Goal: Task Accomplishment & Management: Complete application form

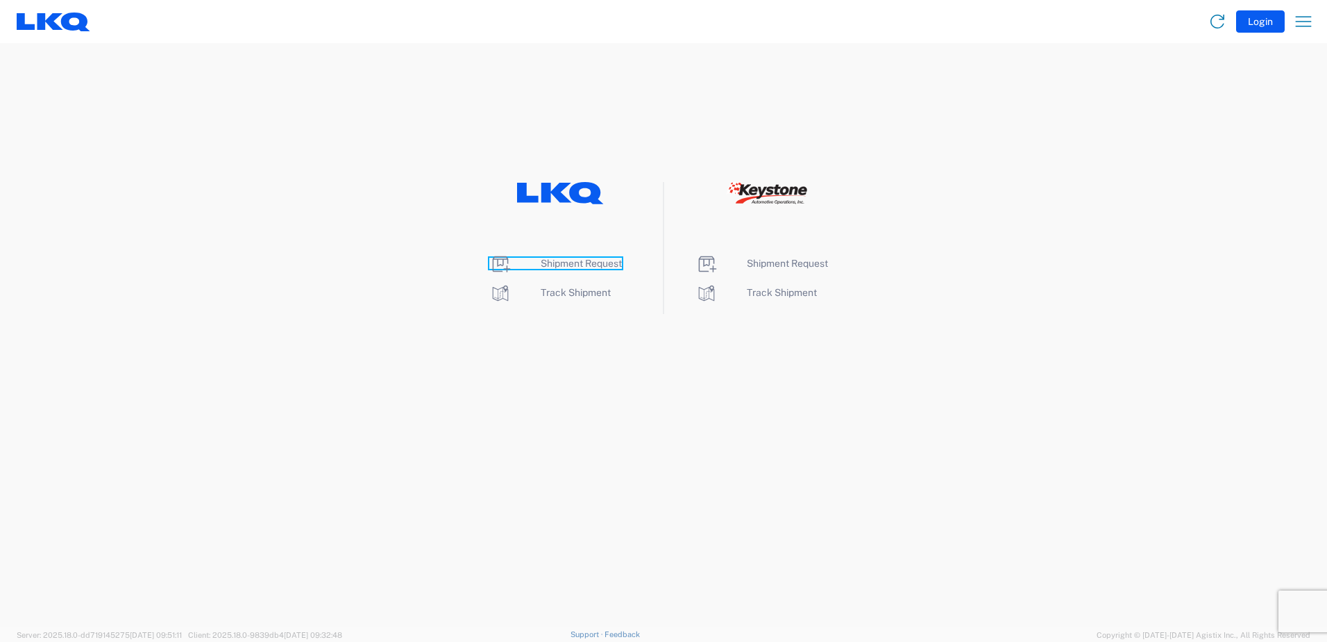
click at [576, 264] on span "Shipment Request" at bounding box center [581, 263] width 81 height 11
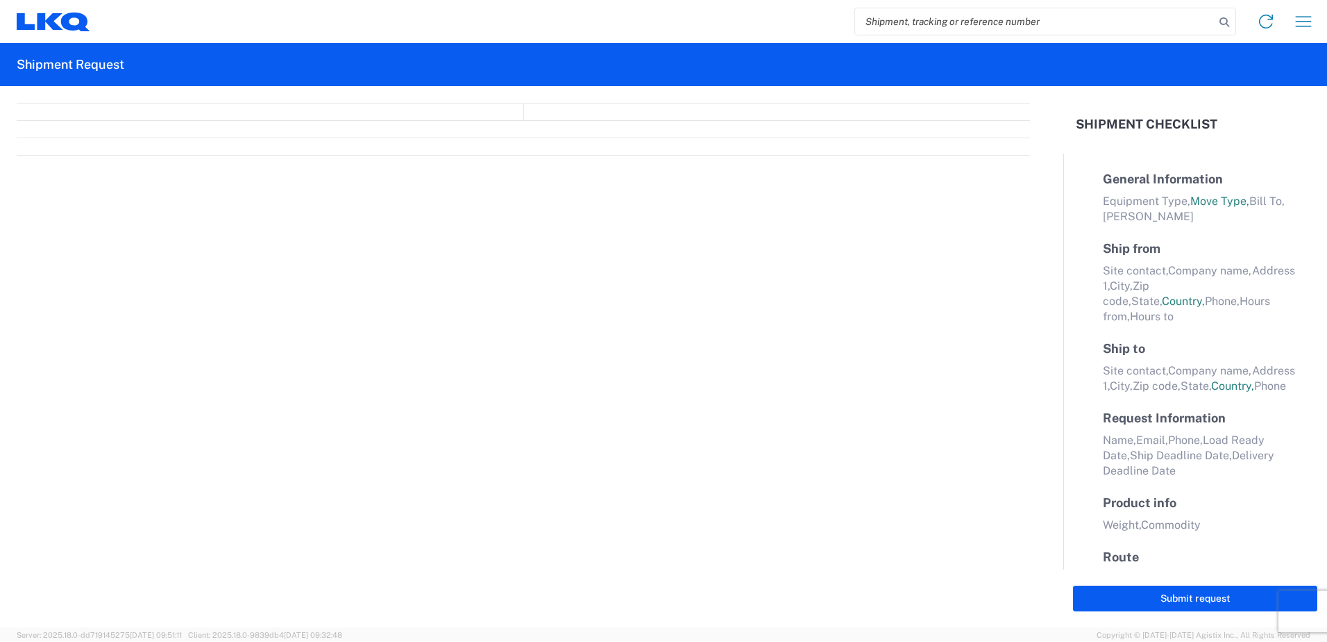
select select "FULL"
select select "LBS"
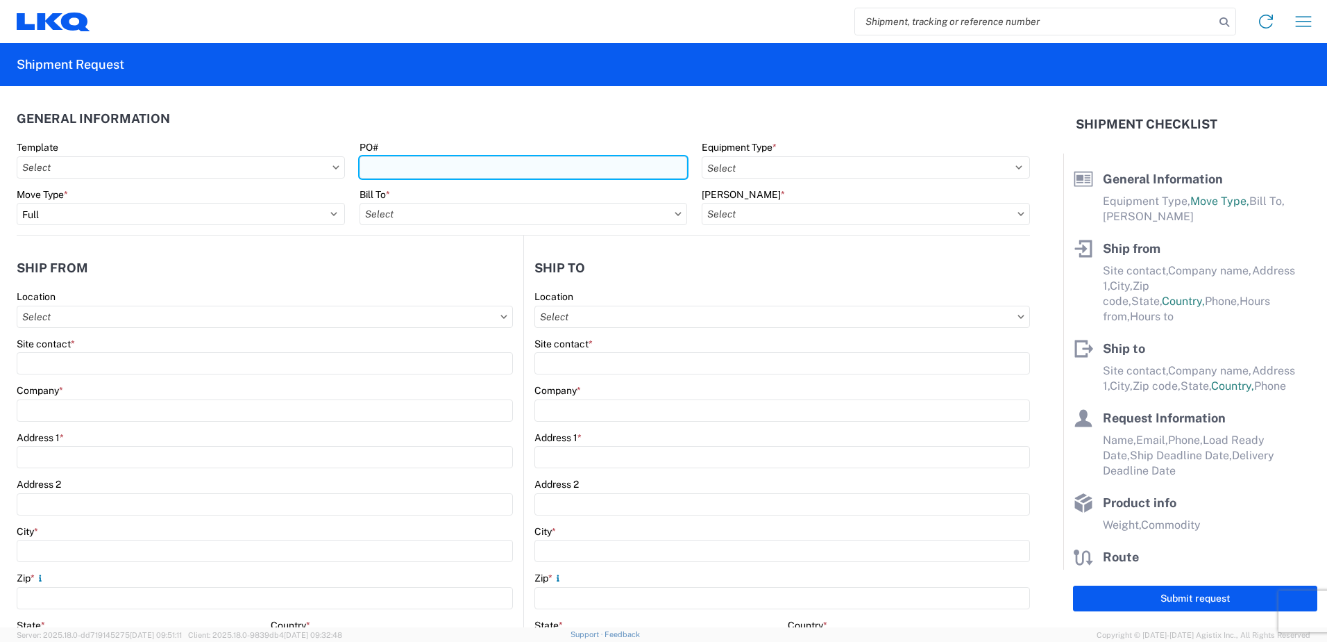
click at [403, 173] on input "PO#" at bounding box center [524, 167] width 328 height 22
type input "371-619"
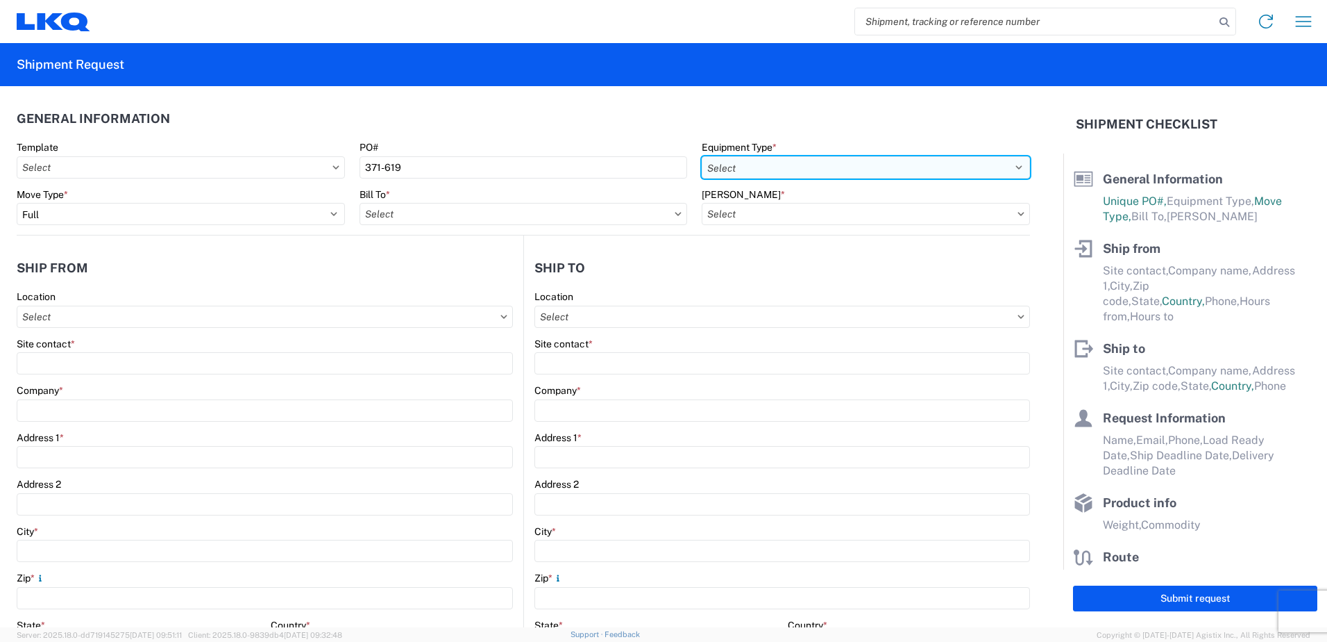
click at [857, 165] on select "Select 53’ Dry Van Flatbed Dropdeck (van) Lowboy (flatbed) Rail" at bounding box center [866, 167] width 328 height 22
select select "BCAR"
click at [702, 156] on select "Select 53’ Dry Van Flatbed Dropdeck (van) Lowboy (flatbed) Rail" at bounding box center [866, 167] width 328 height 22
click at [501, 215] on input "Bill To *" at bounding box center [524, 214] width 328 height 22
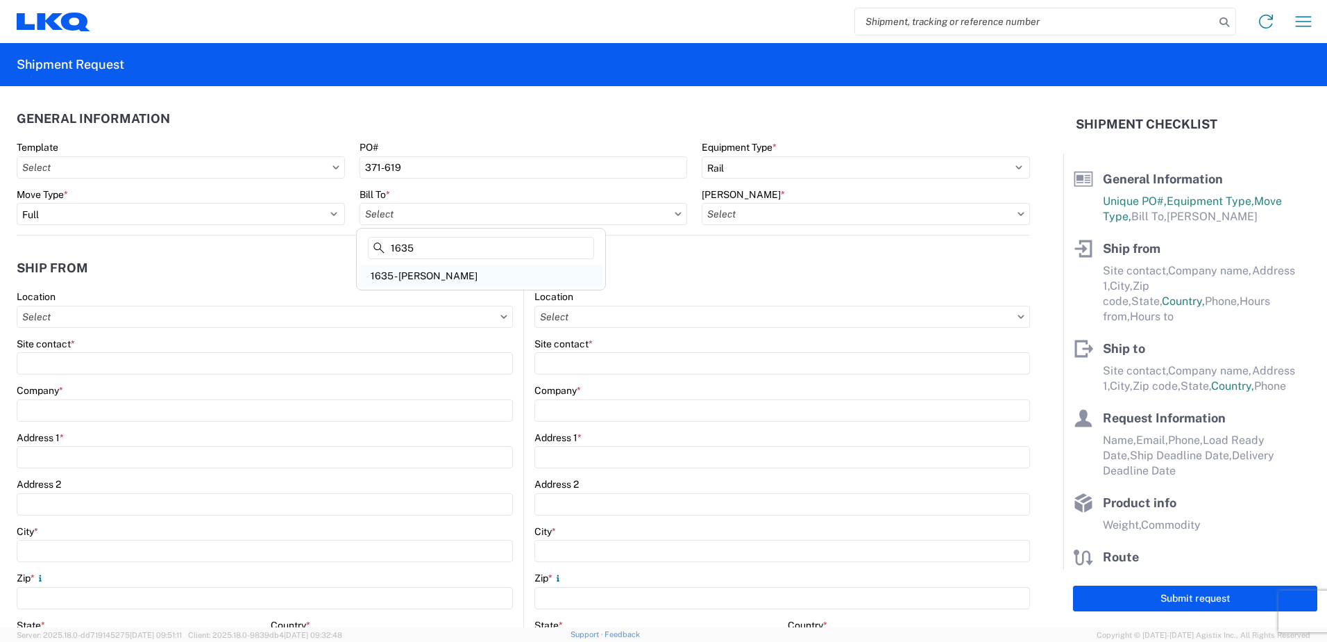
type input "1635"
click at [457, 274] on div "1635 - [PERSON_NAME]" at bounding box center [481, 276] width 243 height 22
type input "1635 - [PERSON_NAME]"
click at [737, 212] on input "[PERSON_NAME] *" at bounding box center [866, 214] width 328 height 22
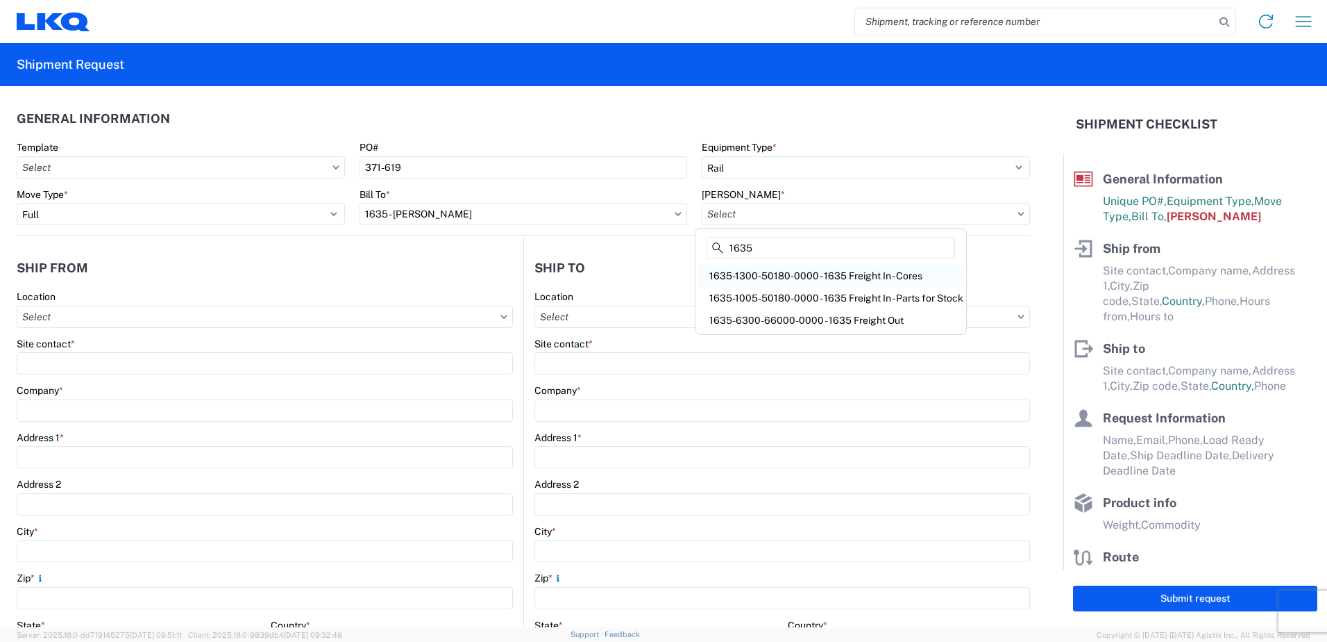
type input "1635"
click at [753, 277] on div "1635-1300-50180-0000 - 1635 Freight In - Cores" at bounding box center [830, 276] width 265 height 22
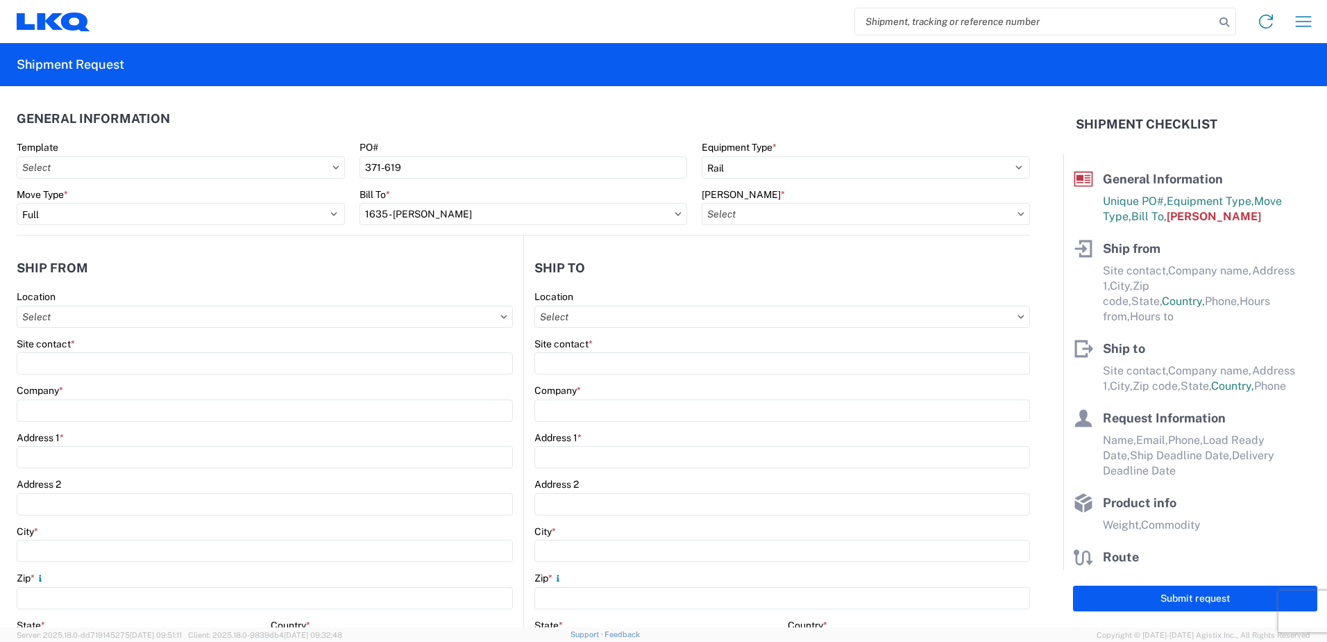
type input "1635-1300-50180-0000 - 1635 Freight In - Cores"
click at [75, 308] on input "Location" at bounding box center [265, 316] width 496 height 22
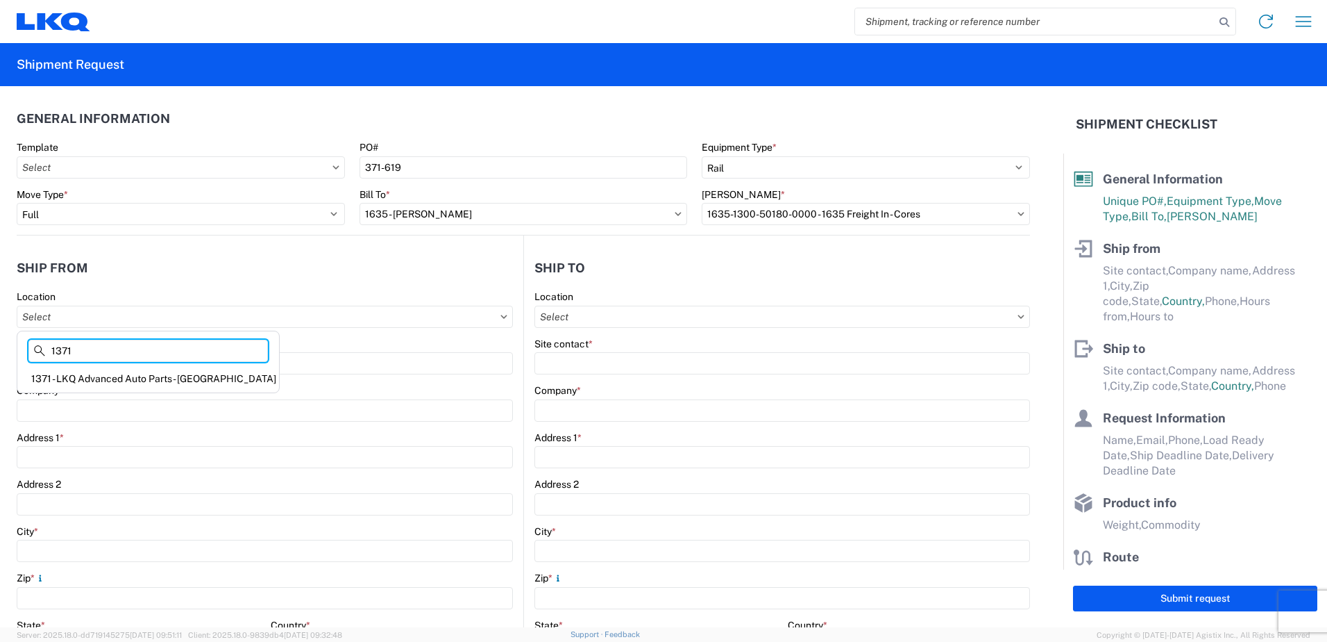
type input "1371"
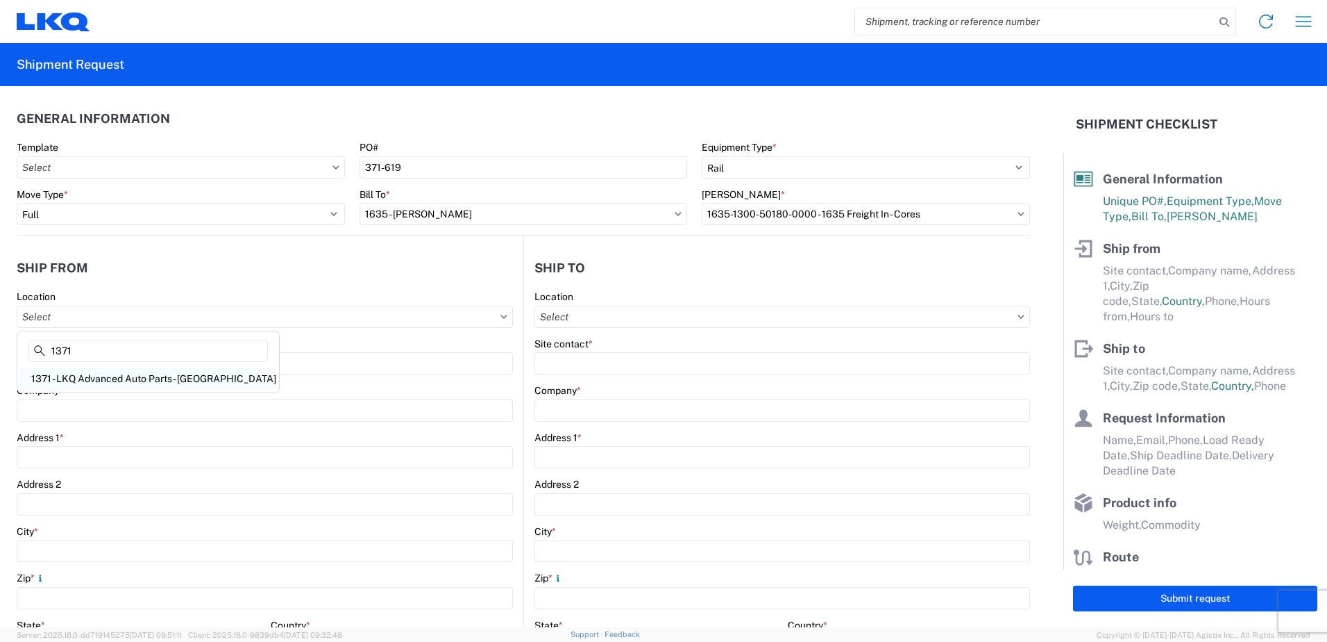
click at [186, 384] on div "1371 - LKQ Advanced Auto Parts - [GEOGRAPHIC_DATA]" at bounding box center [148, 378] width 256 height 22
type input "1371 - LKQ Advanced Auto Parts - [GEOGRAPHIC_DATA]"
type input "LKQ Corporation"
type input "[STREET_ADDRESS][PERSON_NAME]"
type input "[GEOGRAPHIC_DATA]"
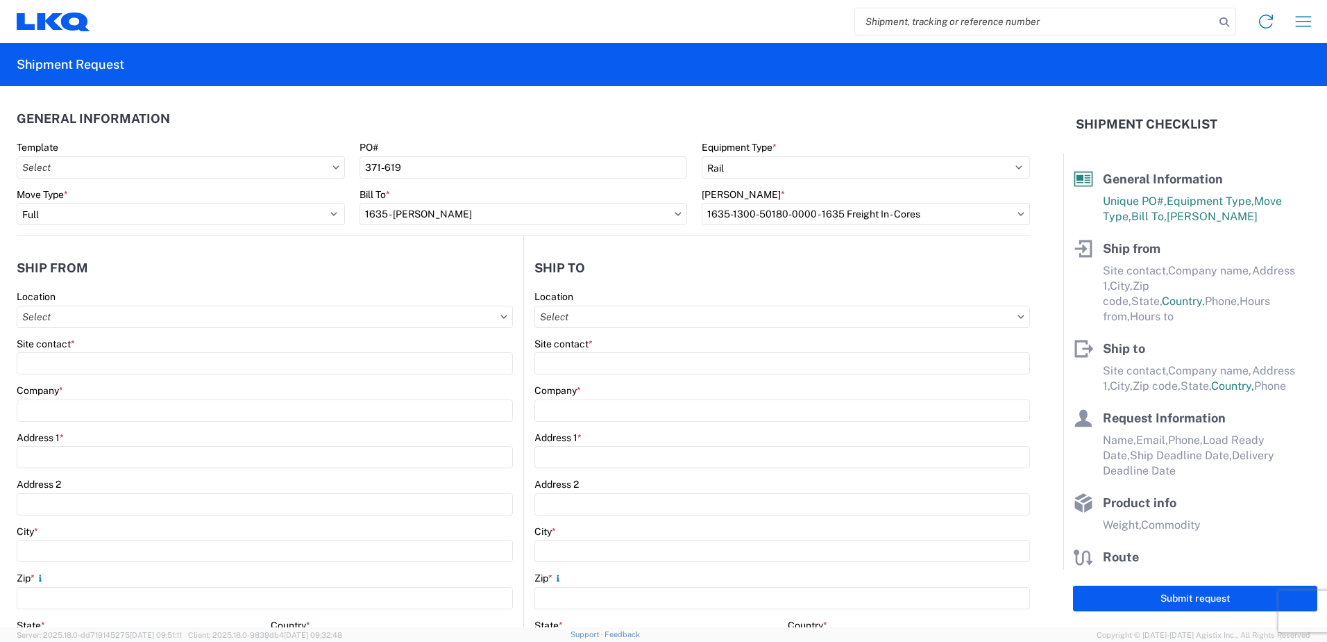
type input "02864"
select select "RI"
select select "US"
type input "07:00"
type input "17:00"
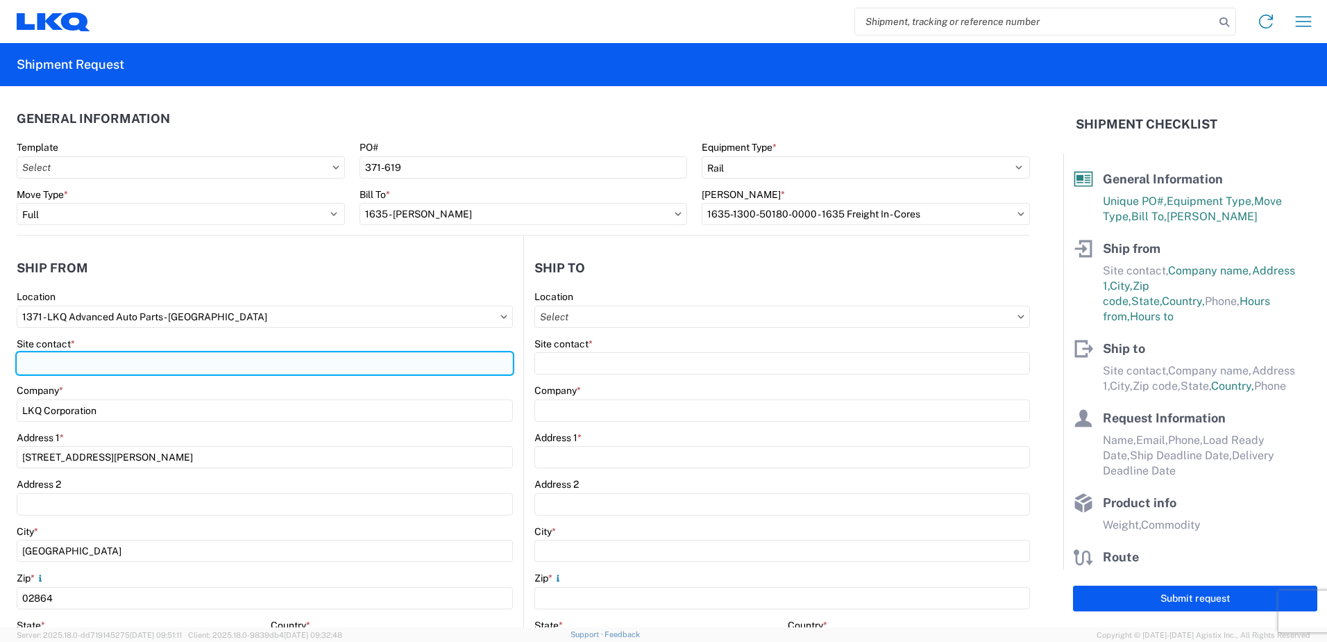
click at [110, 368] on input "Site contact *" at bounding box center [265, 363] width 496 height 22
type input "[PERSON_NAME]"
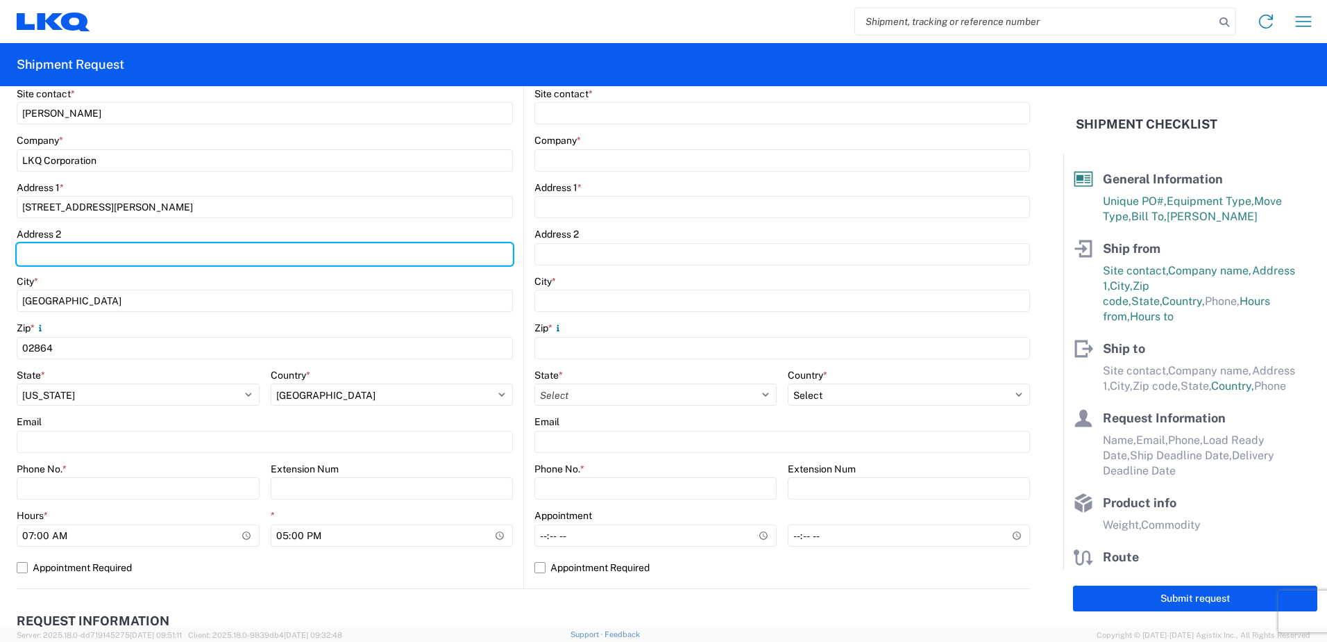
scroll to position [278, 0]
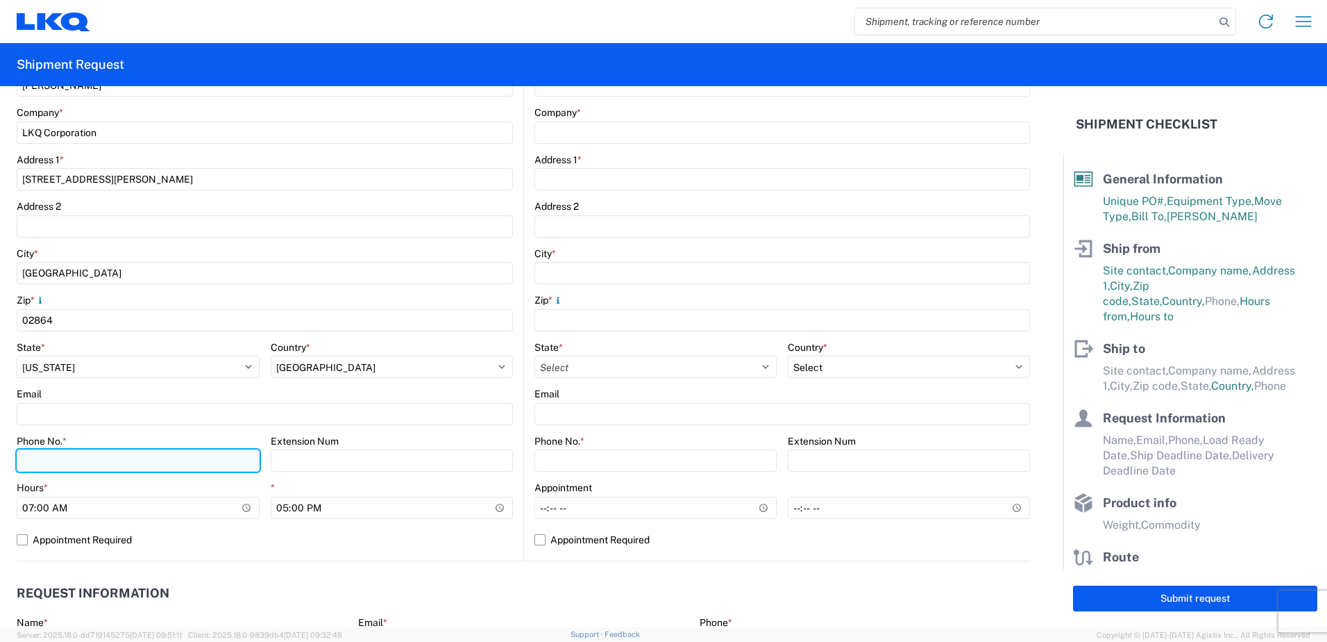
click at [114, 459] on input "Phone No. *" at bounding box center [138, 460] width 243 height 22
type input "5083532362"
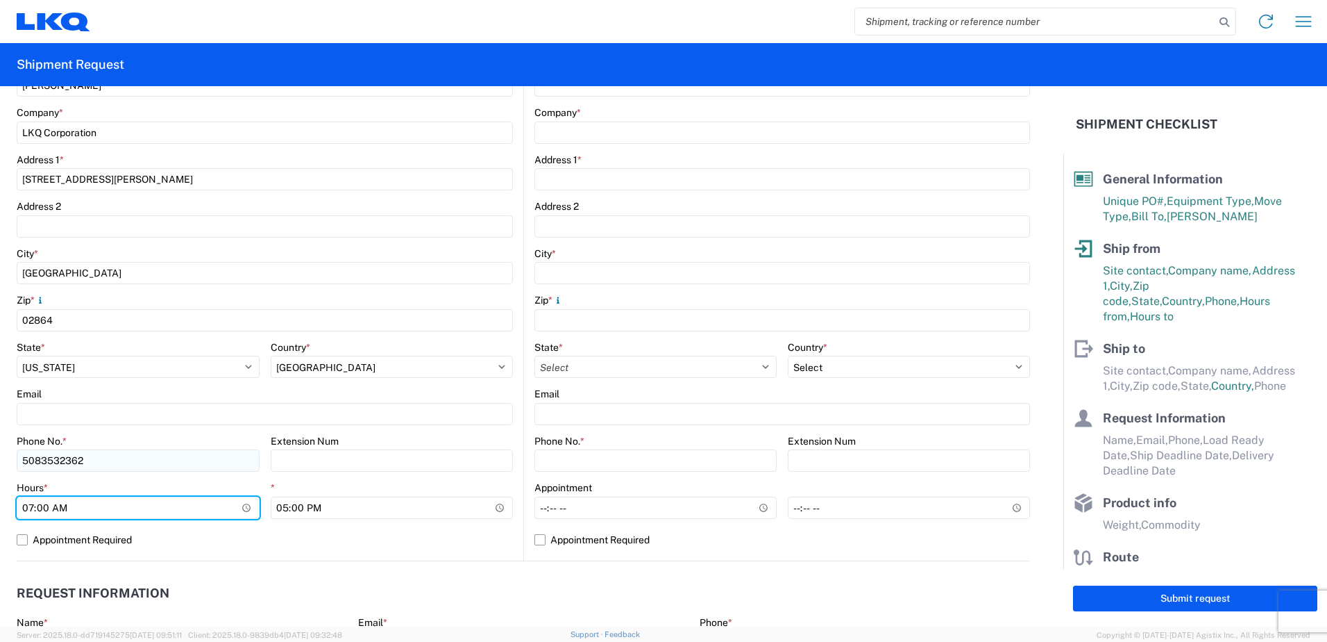
type input "08:00"
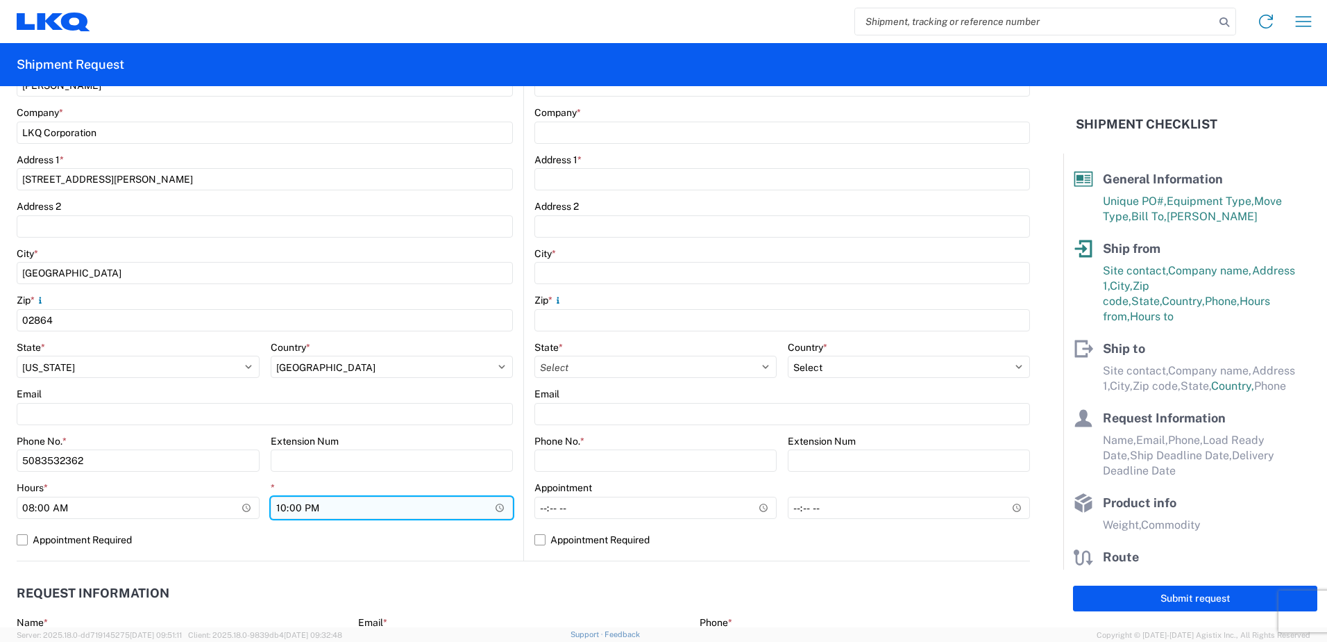
click at [308, 508] on input "22:00" at bounding box center [392, 507] width 243 height 22
type input "10:00"
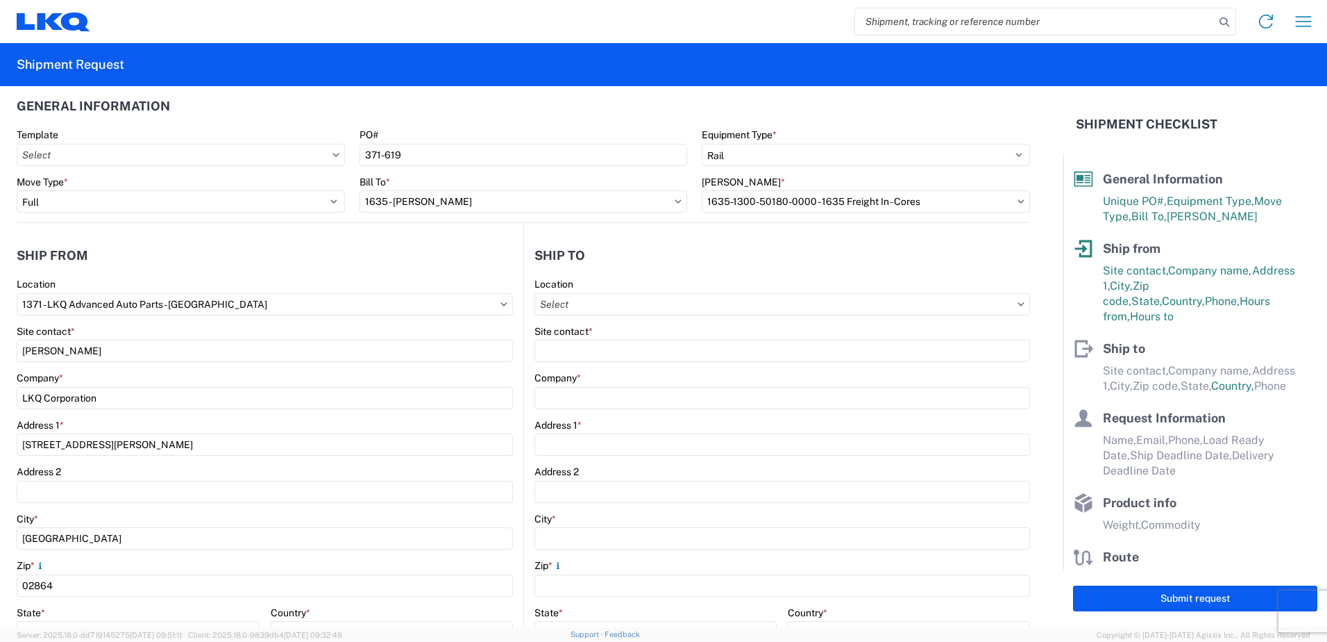
scroll to position [0, 0]
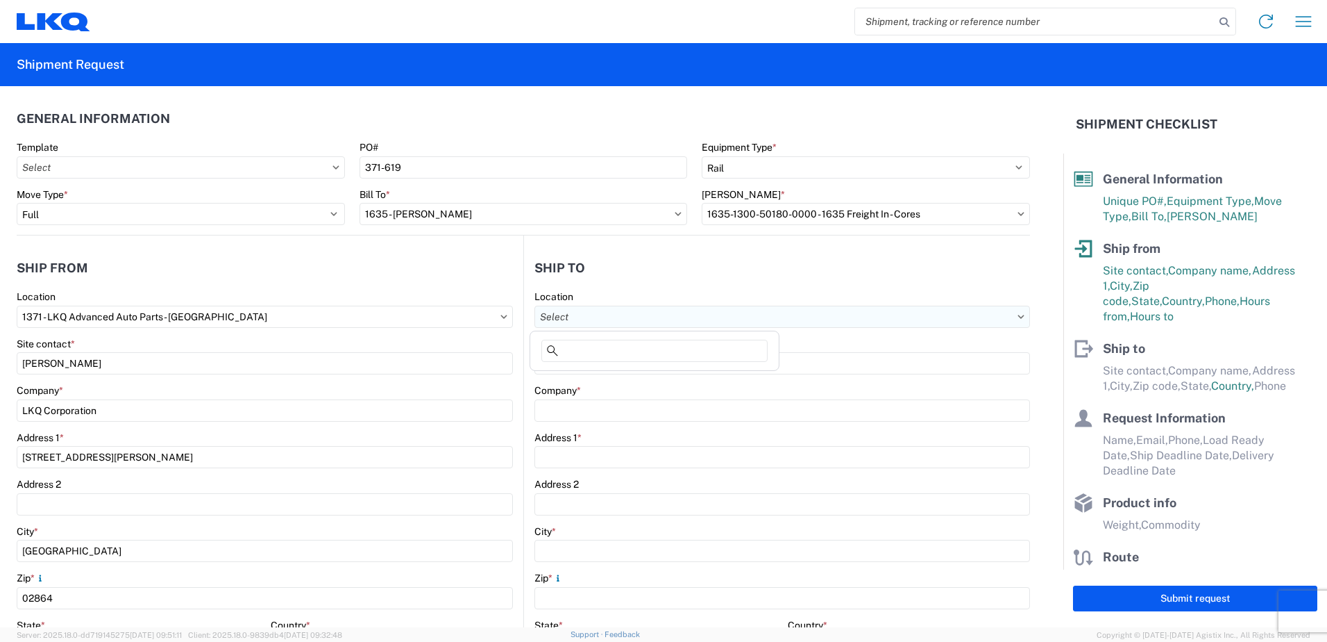
click at [598, 319] on input "Location" at bounding box center [783, 316] width 496 height 22
type input "1635"
click at [607, 374] on div "1635 - Alsip - Knopf" at bounding box center [654, 378] width 243 height 22
type input "1635 - Alsip - Knopf"
type input "Robert Benette"
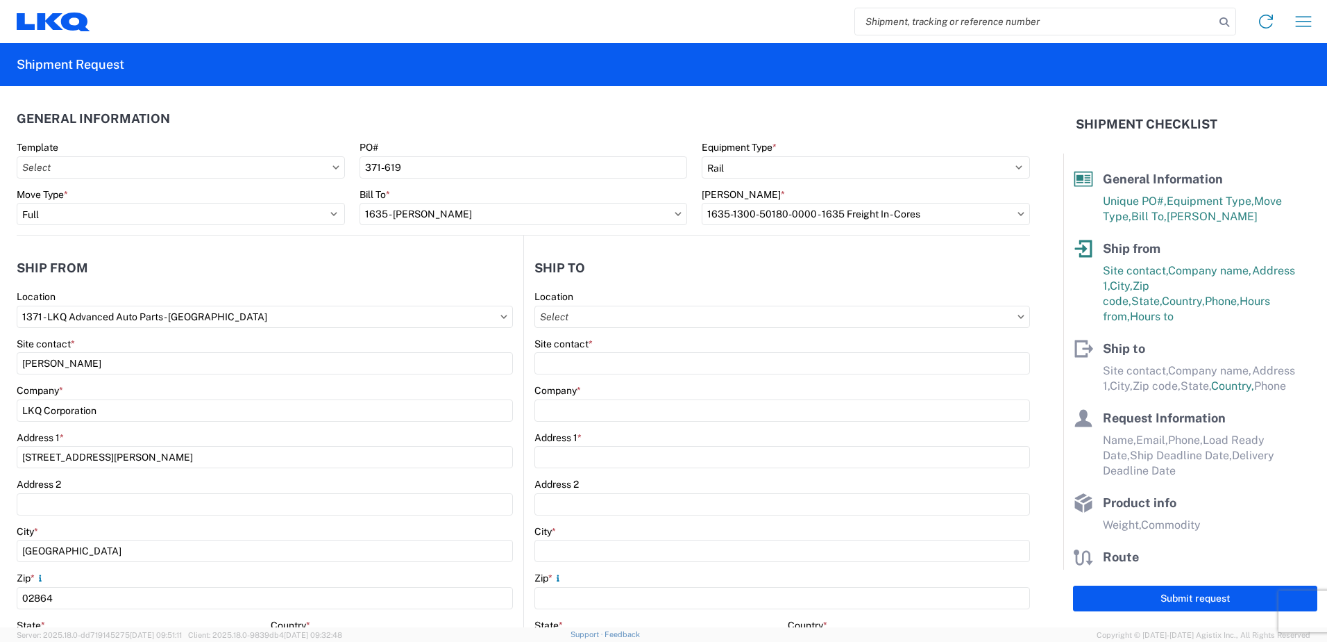
type input "LKQ Corporation"
type input "11800 S. Austin Ave."
type input "Suite C"
type input "Alsip"
type input "60803"
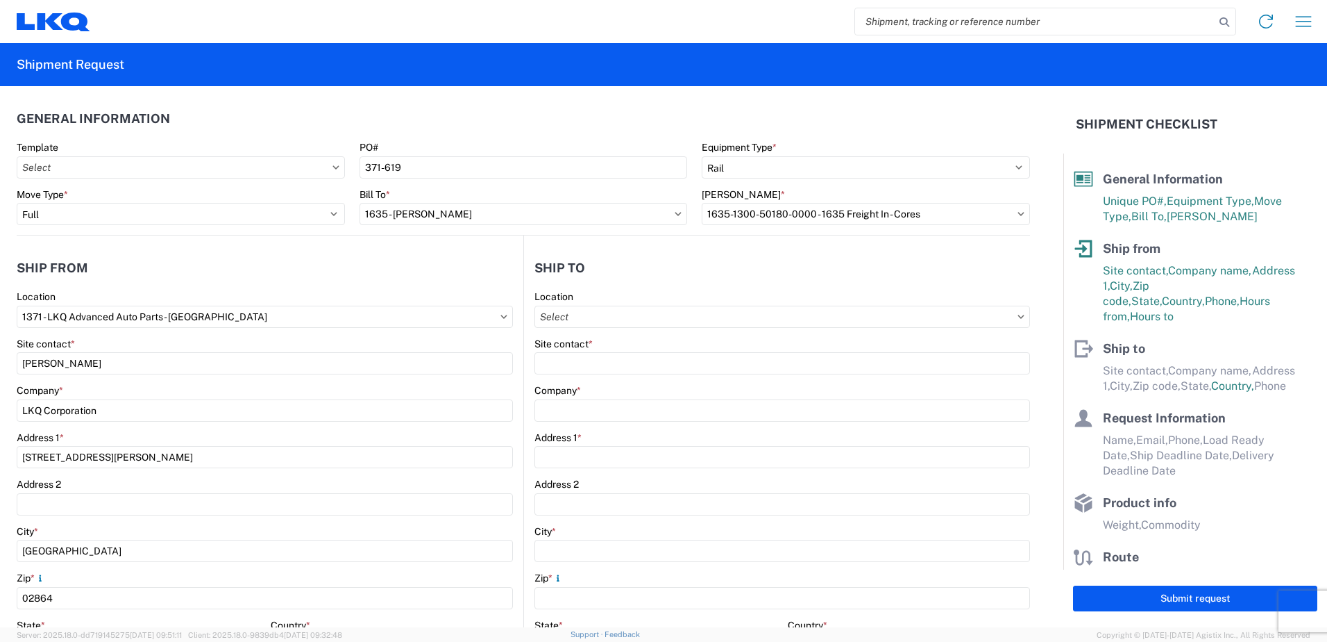
type input "rebenette@lkqcorp.com"
select select "US"
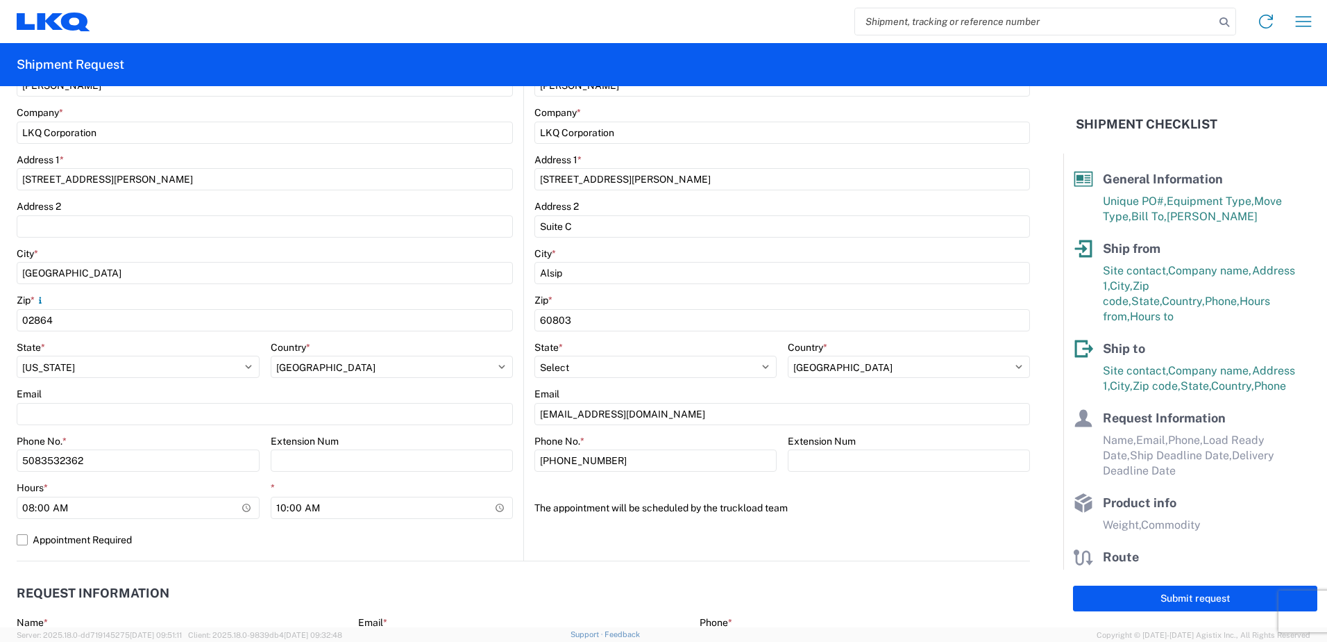
scroll to position [486, 0]
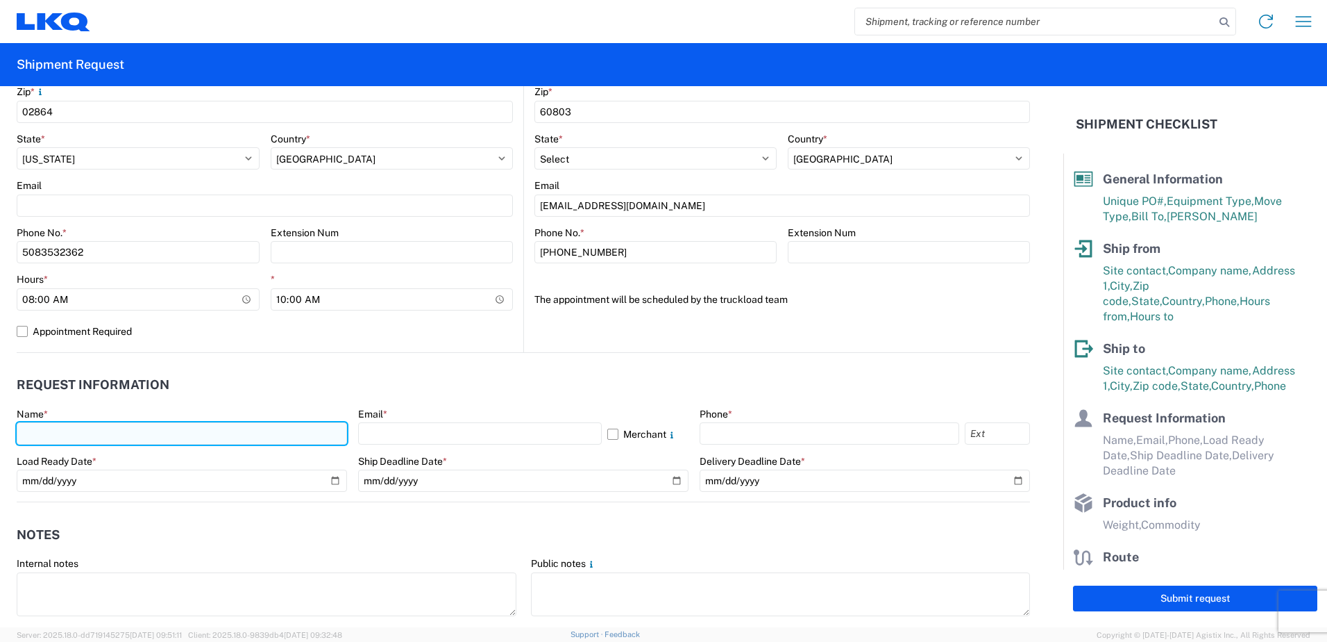
click at [92, 433] on input "text" at bounding box center [182, 433] width 330 height 22
type input "Joseph Duarte"
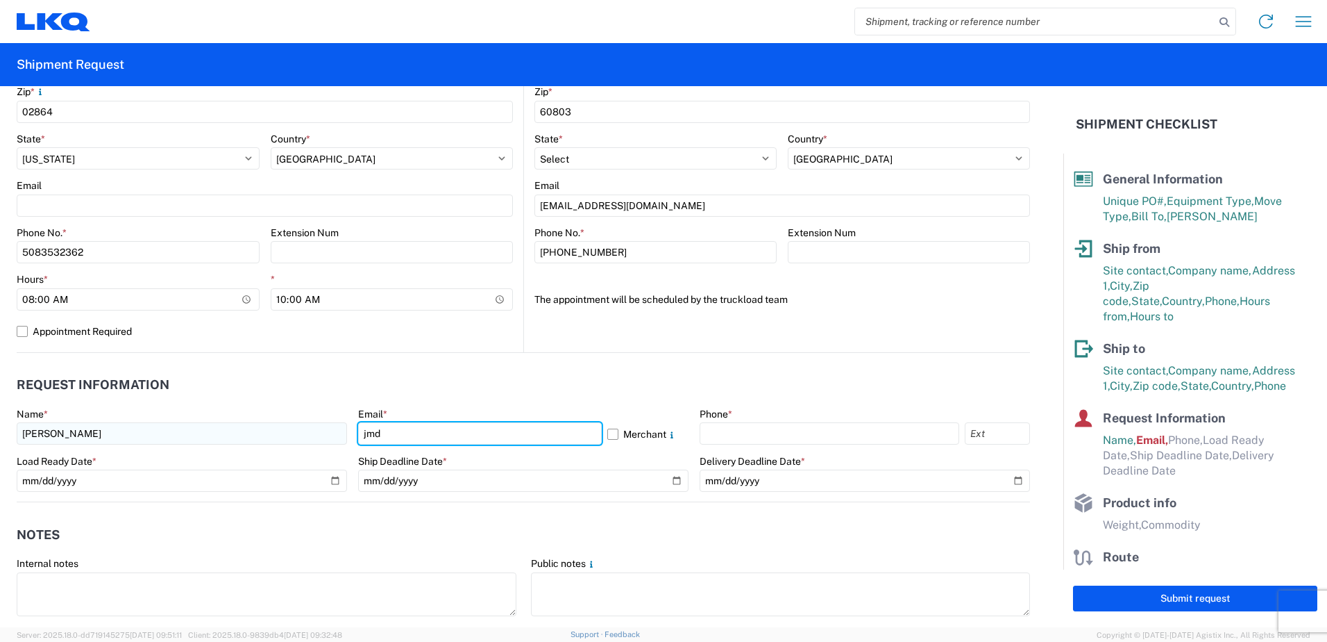
type input "jmduarte@lkqcorp.com"
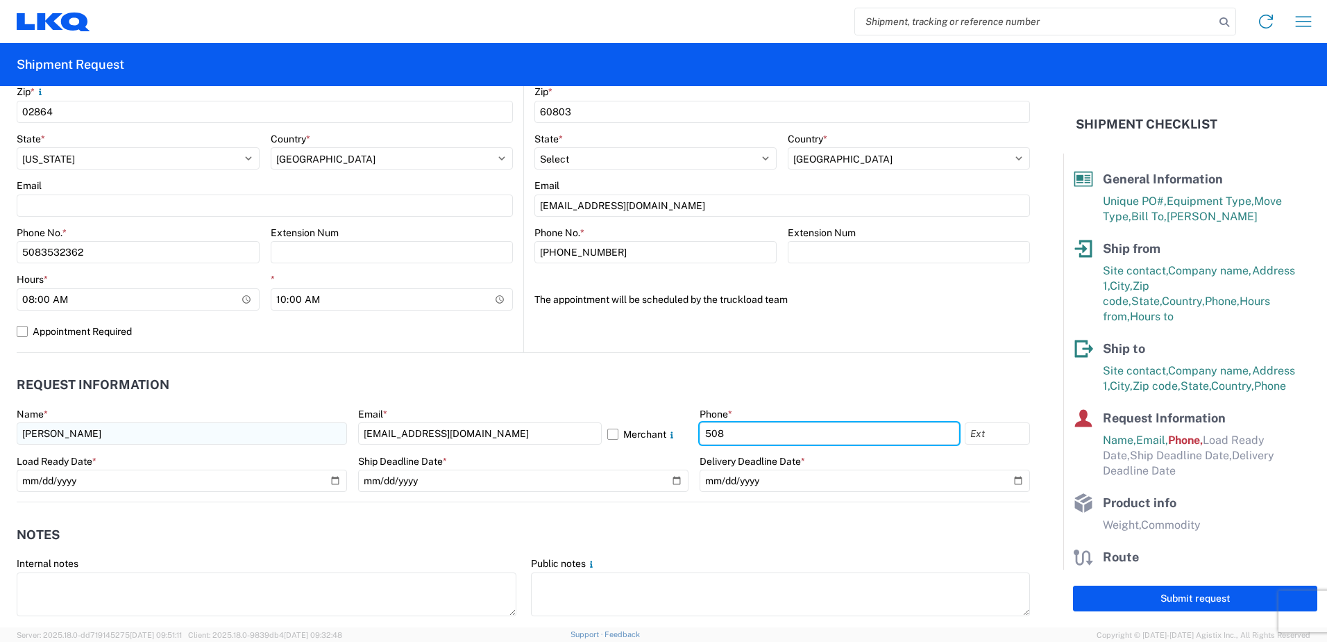
type input "5083532362"
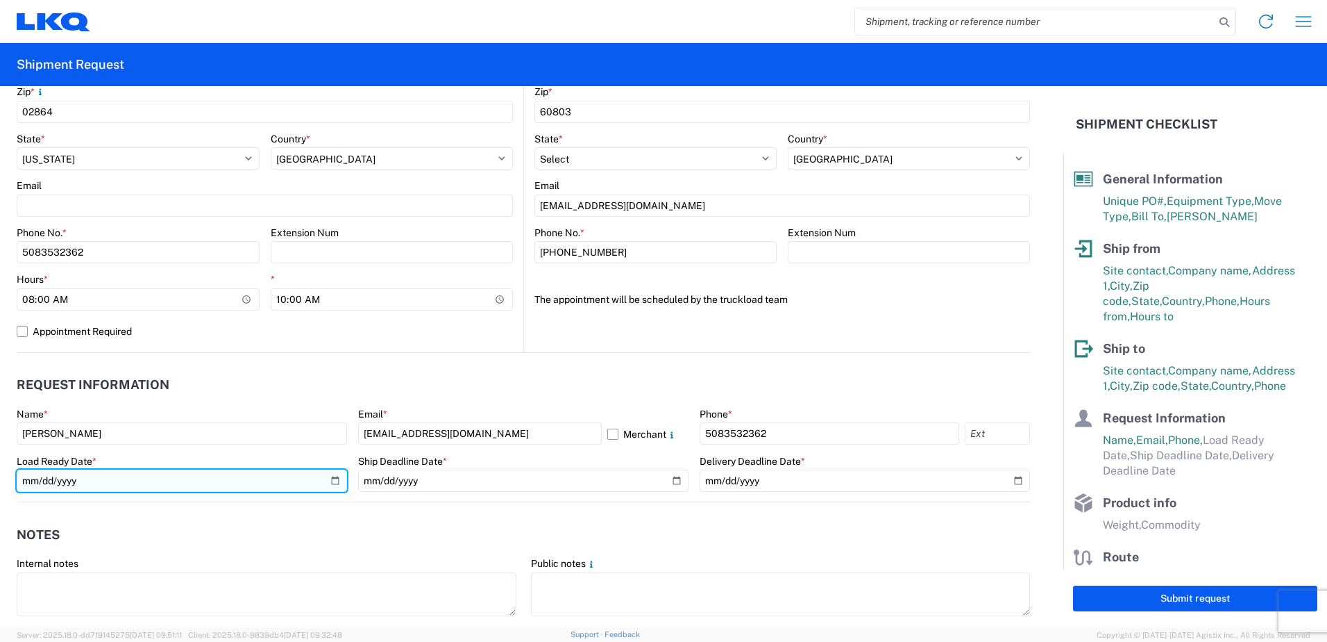
click at [330, 482] on input "date" at bounding box center [182, 480] width 330 height 22
type input "2025-09-16"
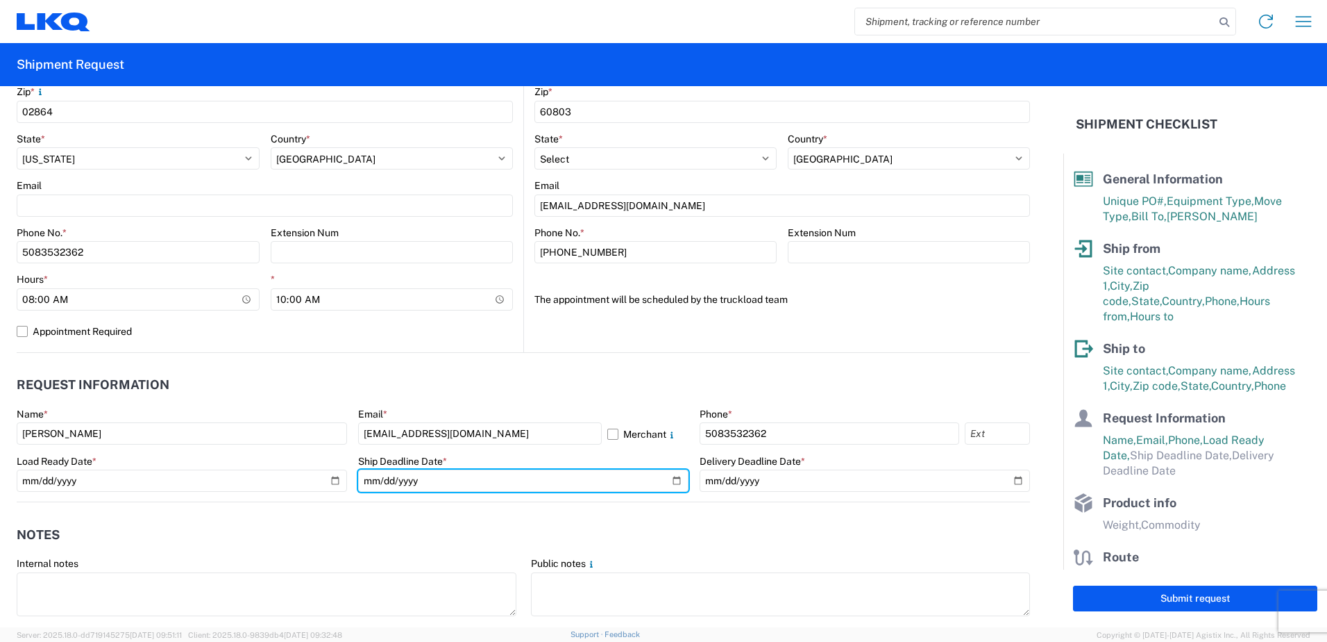
drag, startPoint x: 667, startPoint y: 477, endPoint x: 640, endPoint y: 467, distance: 29.0
click at [668, 477] on input "date" at bounding box center [523, 480] width 330 height 22
type input "2025-09-16"
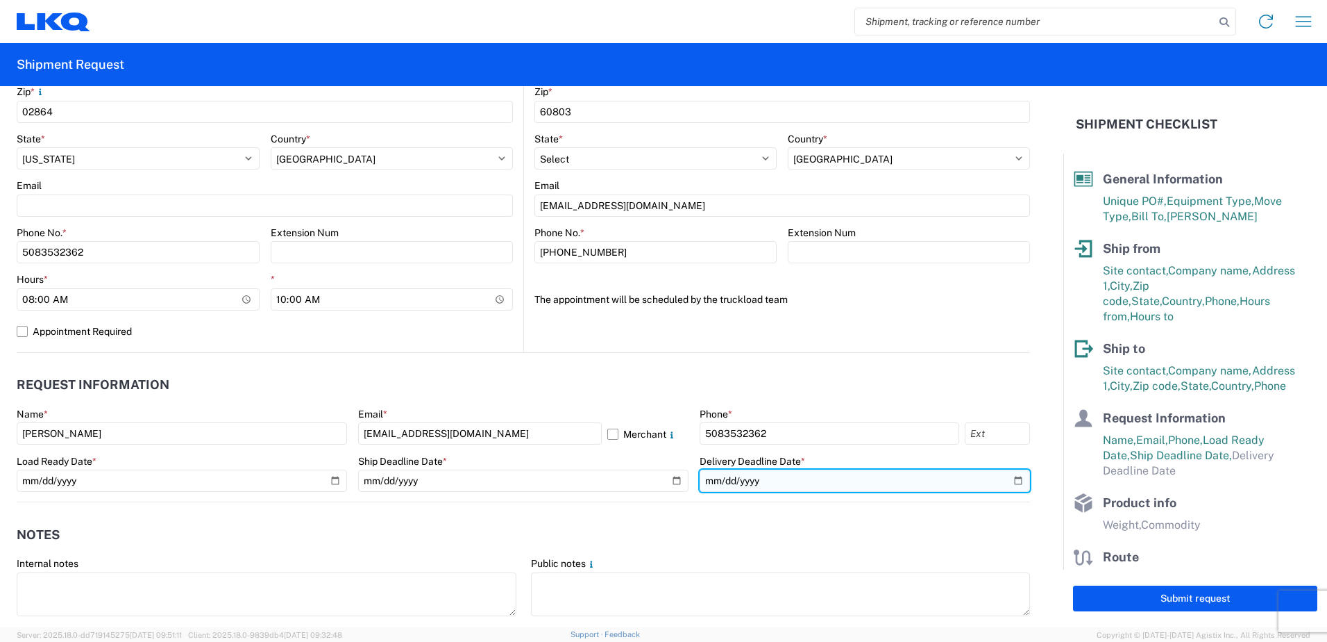
click at [1012, 485] on input "date" at bounding box center [865, 480] width 330 height 22
type input "2025-09-18"
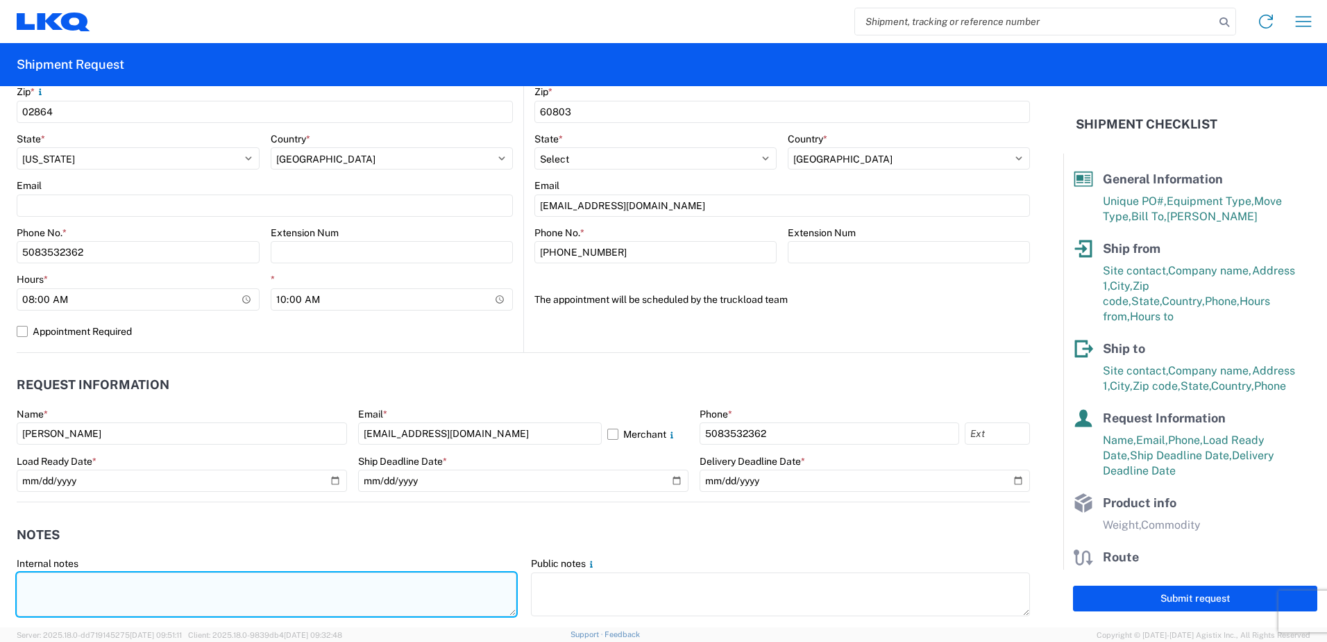
click at [72, 579] on textarea at bounding box center [267, 594] width 500 height 44
click at [72, 581] on textarea "yard is in a residential neighborhood driver must use truck GPS, arrive before …" at bounding box center [267, 594] width 500 height 44
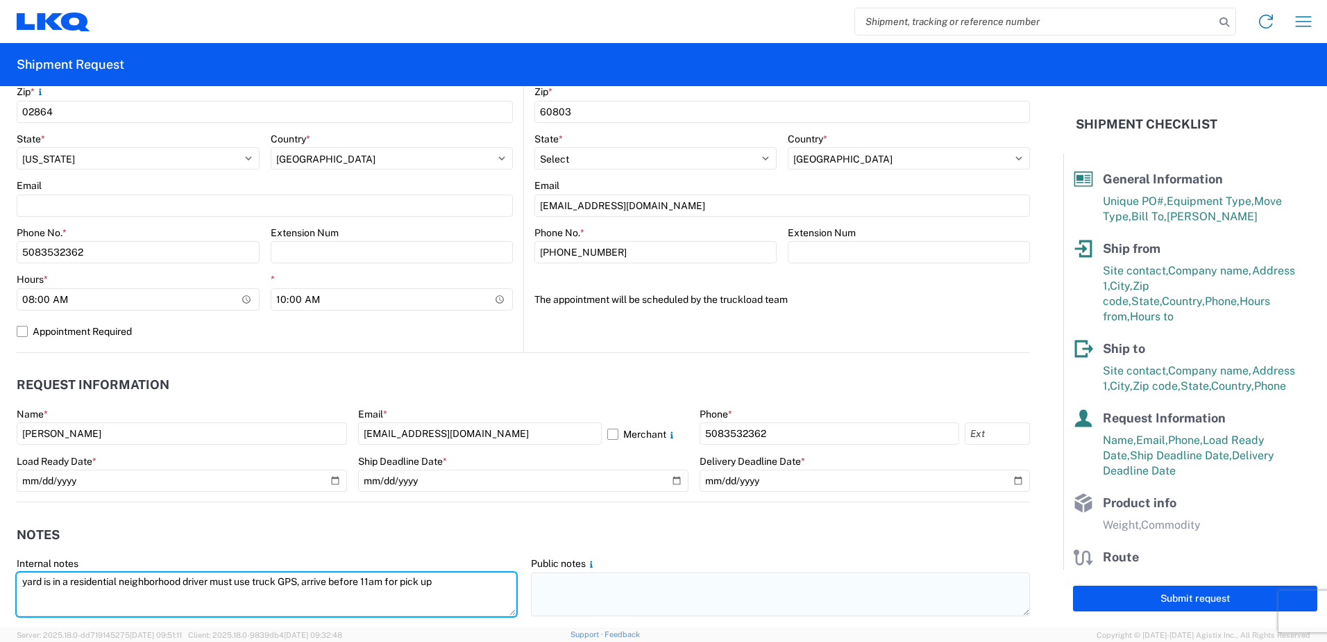
type textarea "yard is in a residential neighborhood driver must use truck GPS, arrive before …"
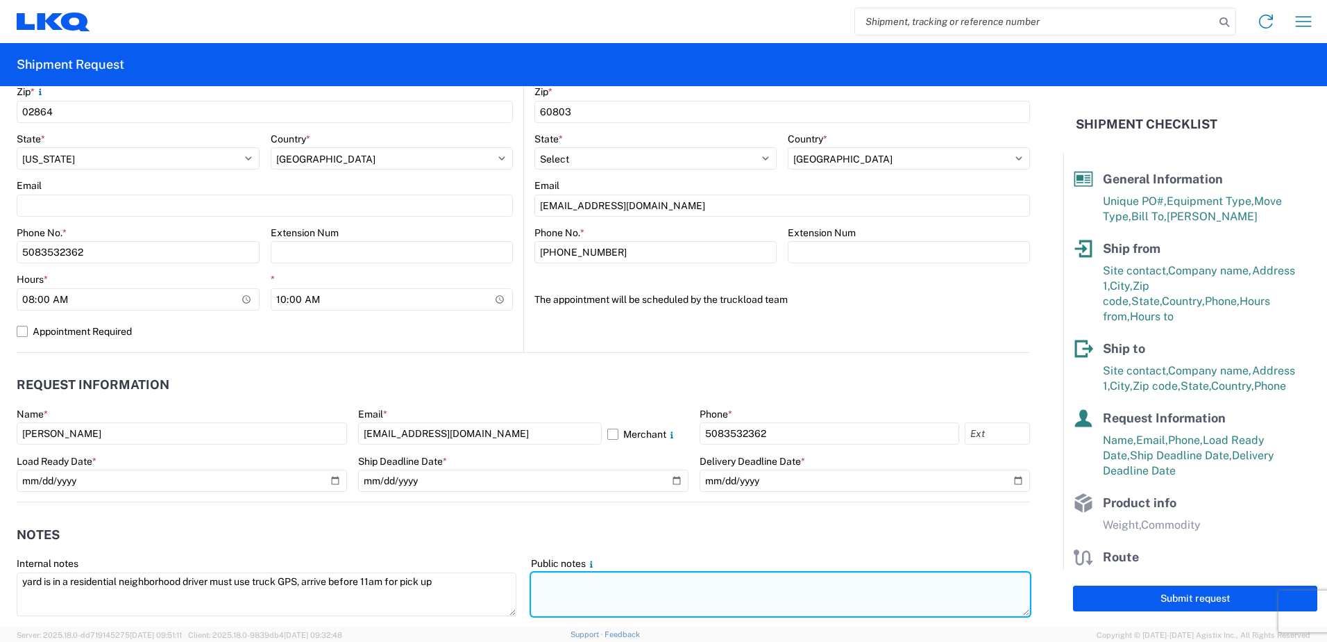
click at [603, 581] on textarea at bounding box center [781, 594] width 500 height 44
paste textarea "yard is in a residential neighborhood driver must use truck GPS, arrive before …"
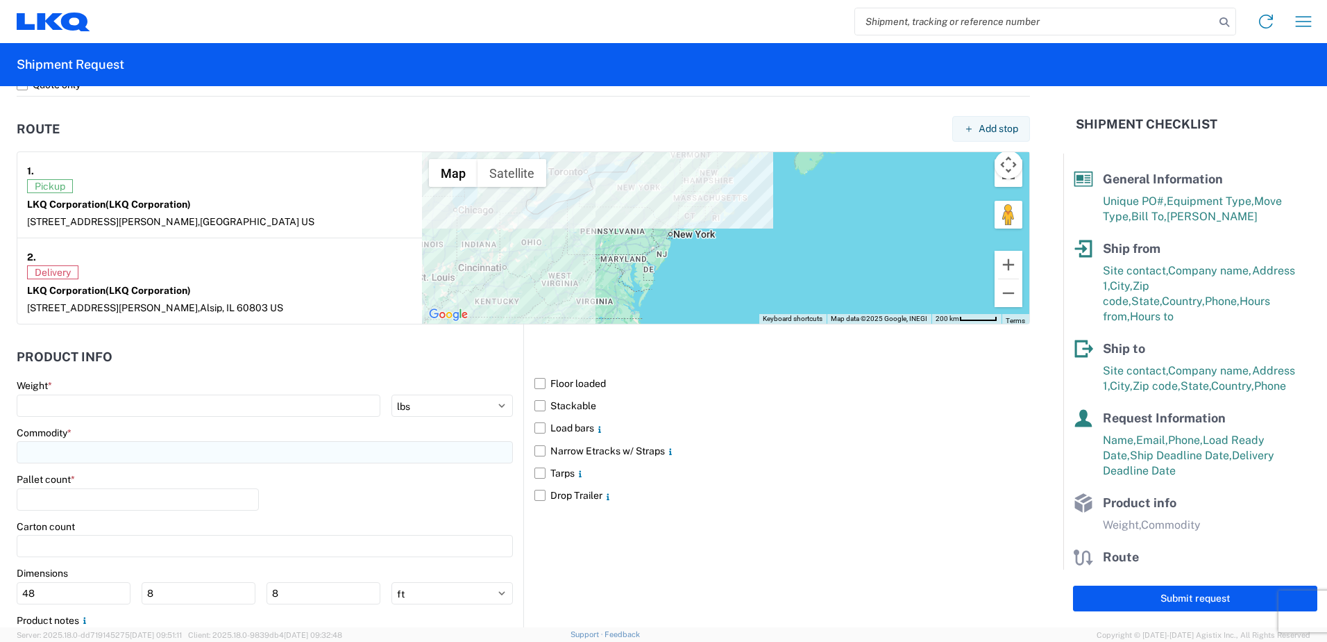
scroll to position [1041, 0]
type textarea "yard is in a residential neighborhood driver must use truck GPS, arrive before …"
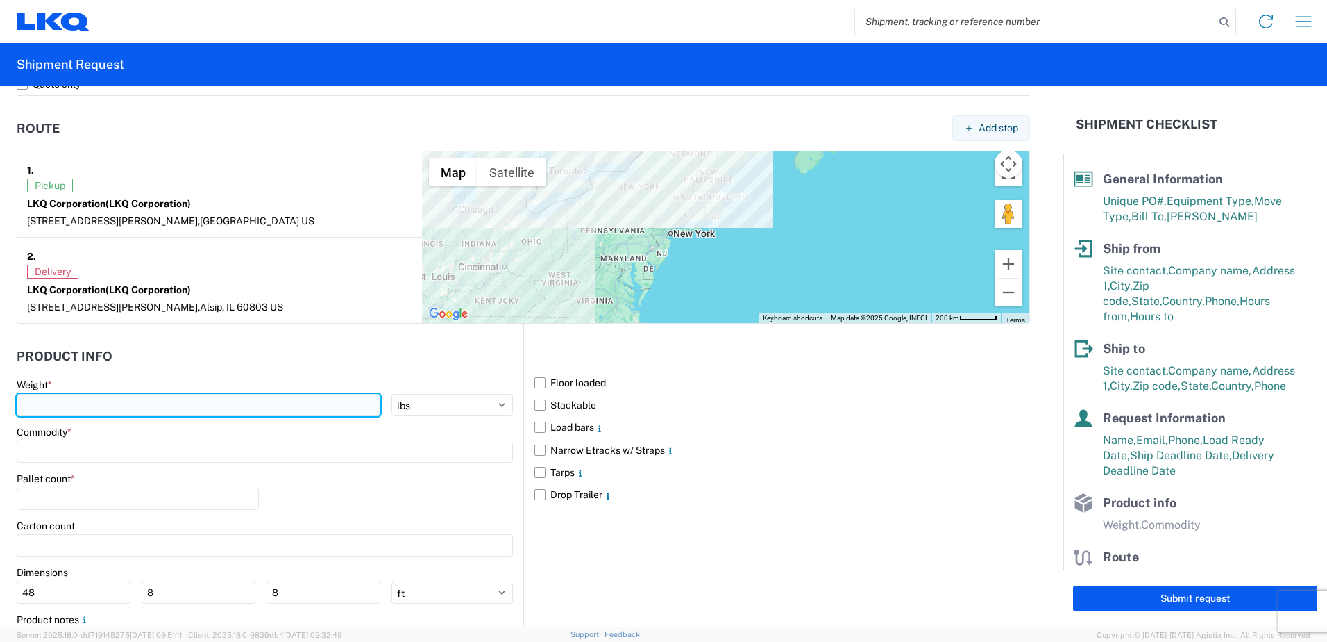
click at [65, 405] on input "number" at bounding box center [199, 405] width 364 height 22
type input "42000"
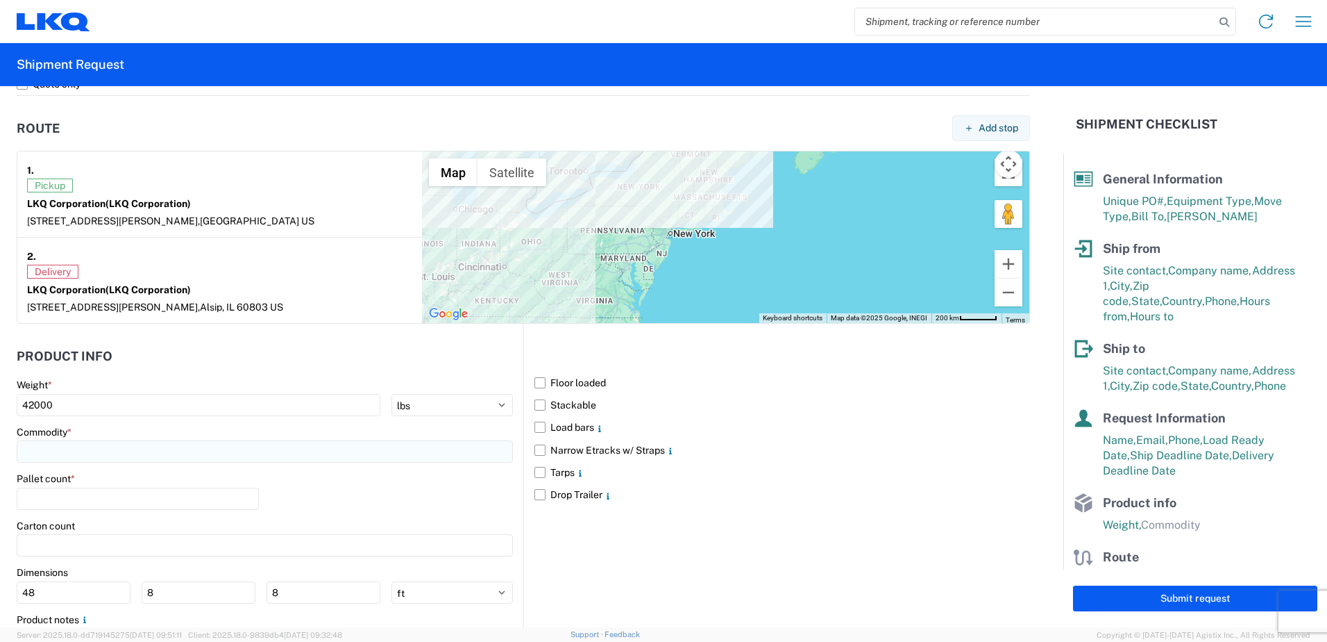
click at [35, 451] on input at bounding box center [265, 451] width 496 height 22
click at [51, 484] on agx-block-ui "Home Shipment request Shipment tracking Shipment Request General Information Te…" at bounding box center [663, 321] width 1327 height 642
click at [51, 455] on input at bounding box center [265, 451] width 496 height 22
click at [64, 488] on input at bounding box center [141, 485] width 226 height 22
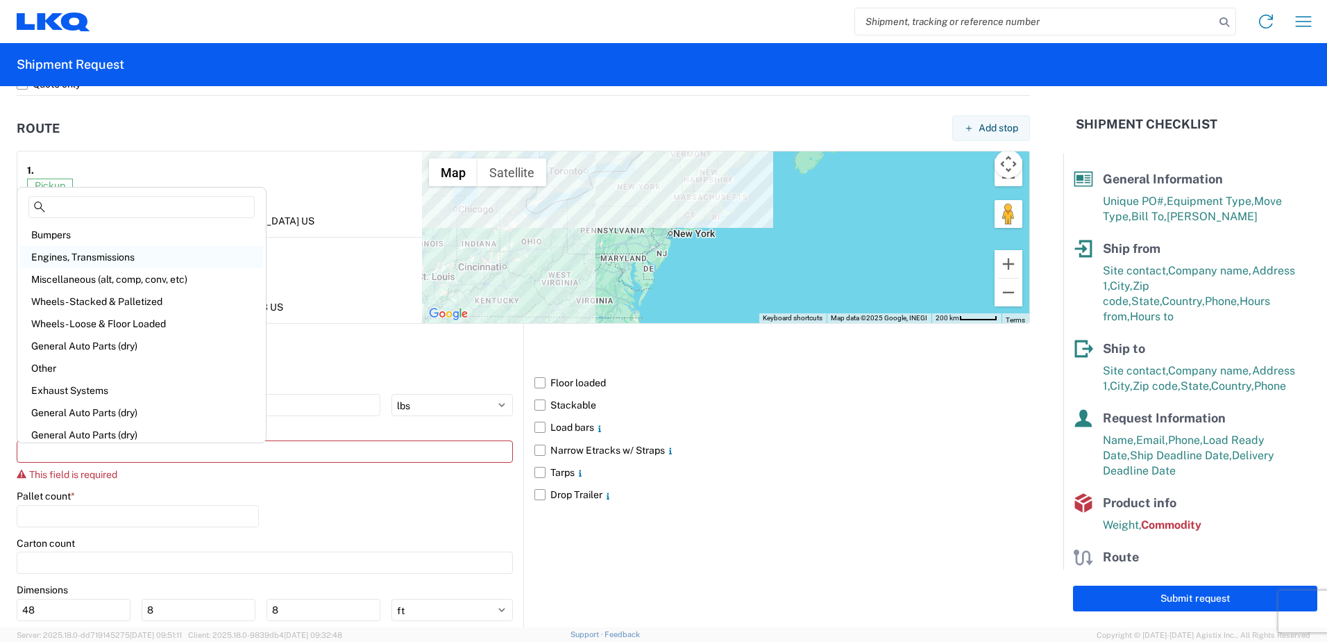
click at [72, 259] on div "Engines, Transmissions" at bounding box center [141, 257] width 243 height 22
type input "Engines, Transmissions"
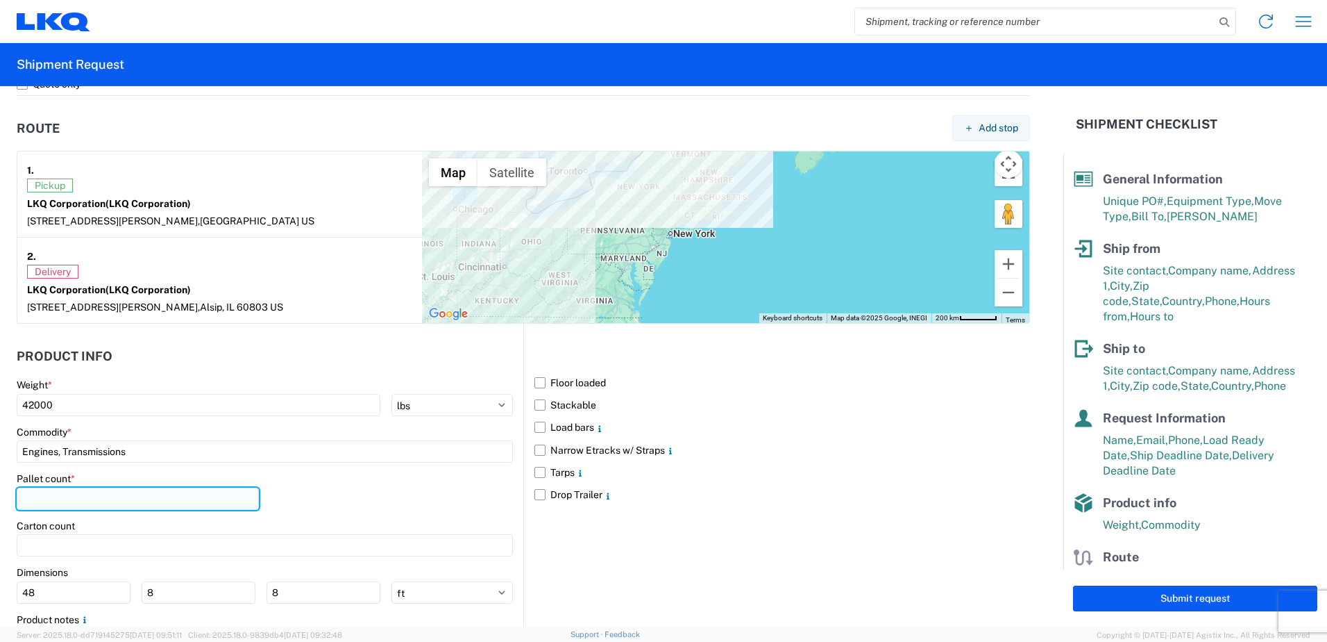
click at [72, 501] on input "number" at bounding box center [138, 498] width 242 height 22
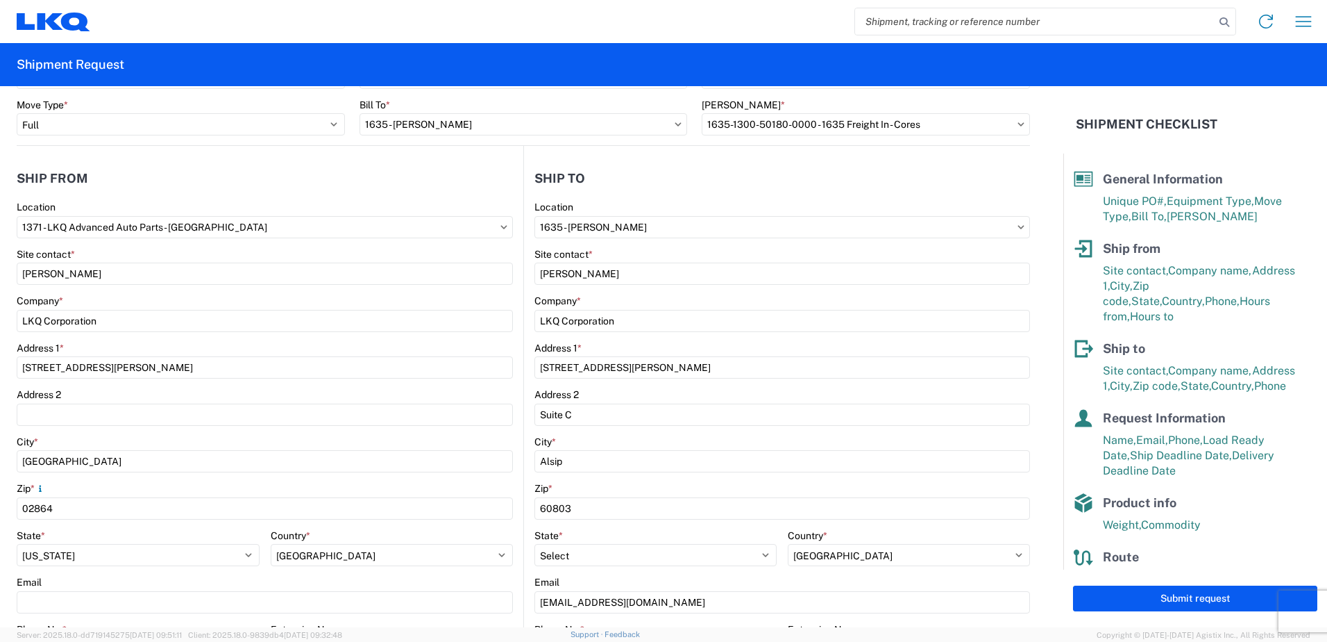
scroll to position [83, 0]
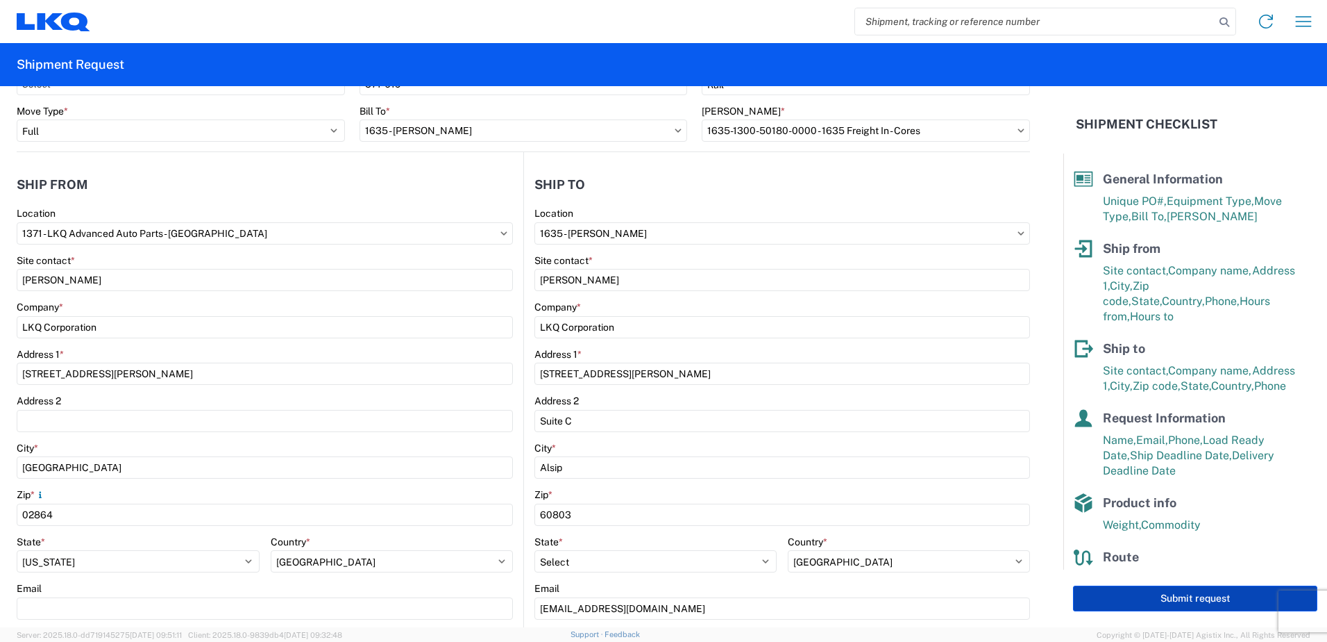
type input "18"
click at [1173, 601] on button "Submit request" at bounding box center [1195, 598] width 244 height 26
select select "US"
